Goal: Information Seeking & Learning: Learn about a topic

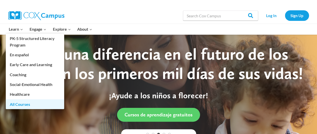
click at [24, 105] on link "All Courses" at bounding box center [35, 104] width 58 height 10
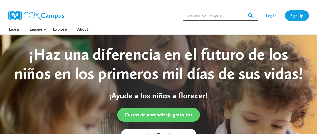
click at [203, 17] on input "Search in [URL][DOMAIN_NAME]" at bounding box center [220, 16] width 75 height 10
type input "todd;er"
click at [239, 11] on input "Search" at bounding box center [249, 16] width 20 height 10
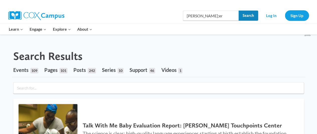
click at [240, 16] on input "Search" at bounding box center [249, 16] width 20 height 10
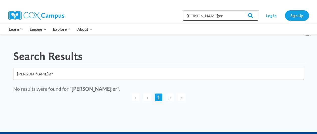
drag, startPoint x: 200, startPoint y: 16, endPoint x: 206, endPoint y: 14, distance: 6.5
click at [202, 15] on input "[PERSON_NAME];er" at bounding box center [220, 16] width 75 height 10
type input "t"
type input "toddler"
click at [239, 11] on input "Search" at bounding box center [249, 16] width 20 height 10
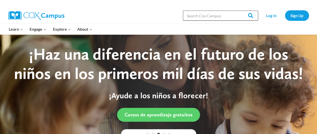
click at [210, 15] on input "Search in [URL][DOMAIN_NAME]" at bounding box center [220, 16] width 75 height 10
type input "toddler"
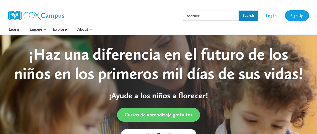
click at [252, 16] on input "Search" at bounding box center [249, 16] width 20 height 10
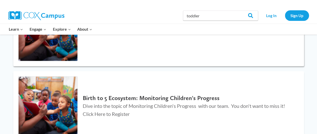
scroll to position [427, 0]
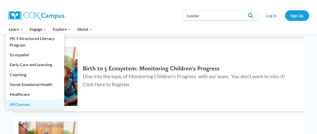
click at [20, 104] on link "All Courses" at bounding box center [35, 104] width 58 height 10
